Goal: Transaction & Acquisition: Subscribe to service/newsletter

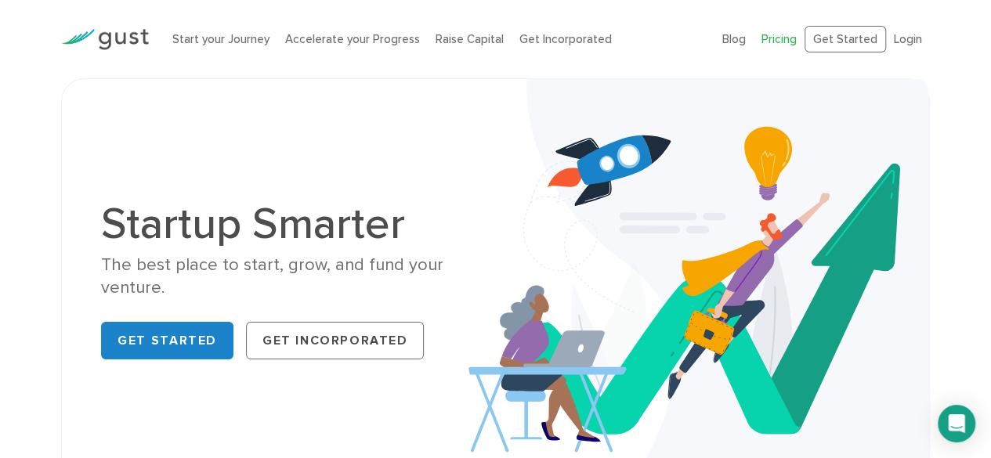
click at [787, 45] on link "Pricing" at bounding box center [779, 39] width 35 height 14
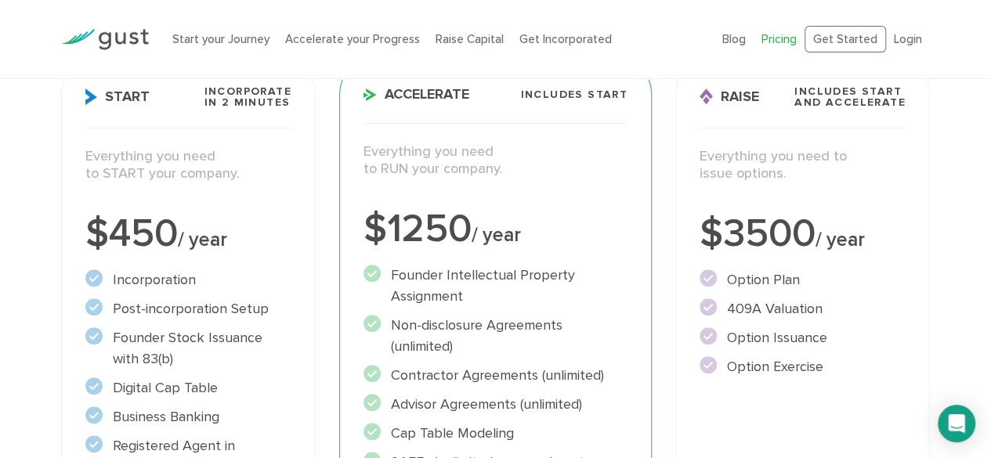
scroll to position [240, 0]
click at [169, 161] on p "Everything you need to START your company." at bounding box center [188, 164] width 206 height 35
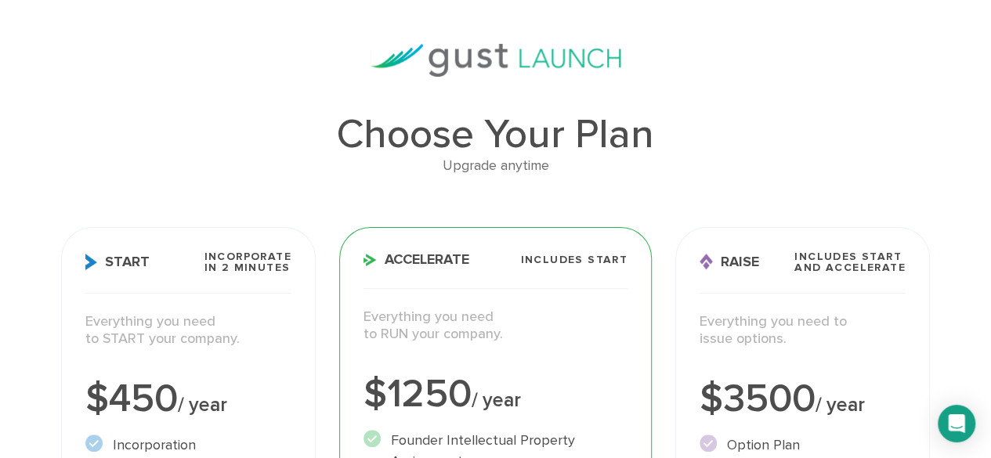
scroll to position [0, 0]
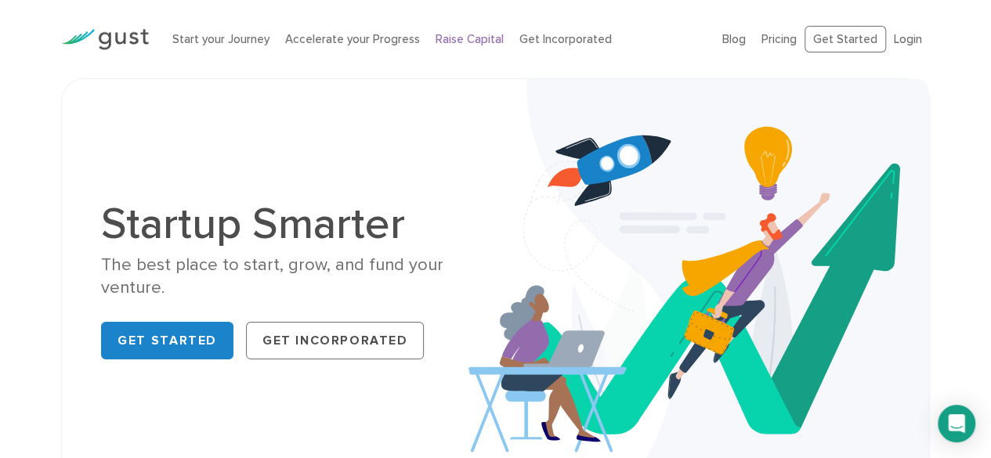
click at [476, 43] on link "Raise Capital" at bounding box center [470, 39] width 68 height 14
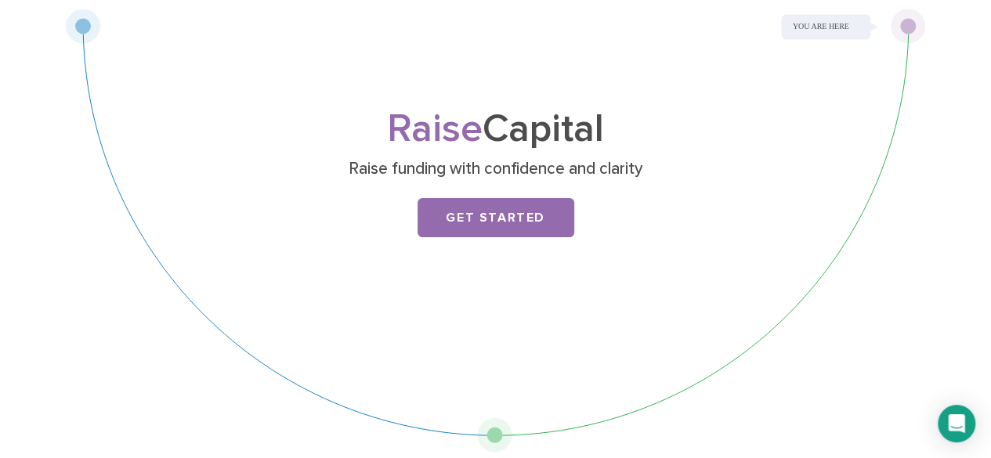
scroll to position [71, 0]
click at [478, 225] on link "Get Started" at bounding box center [496, 217] width 157 height 39
